Goal: Find specific page/section: Find specific page/section

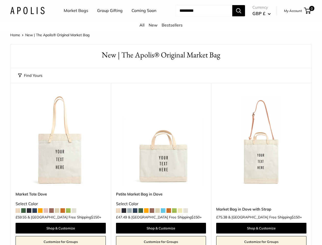
click at [161, 19] on nav "Market Bags Group Gifting Coming Soon" at bounding box center [115, 11] width 122 height 16
click at [109, 19] on ul "Market Bags Group Gifting Coming Soon" at bounding box center [114, 11] width 101 height 16
click at [198, 16] on input "Search..." at bounding box center [203, 10] width 57 height 11
click at [30, 79] on button "Find Yours" at bounding box center [30, 75] width 24 height 7
